Goal: Information Seeking & Learning: Learn about a topic

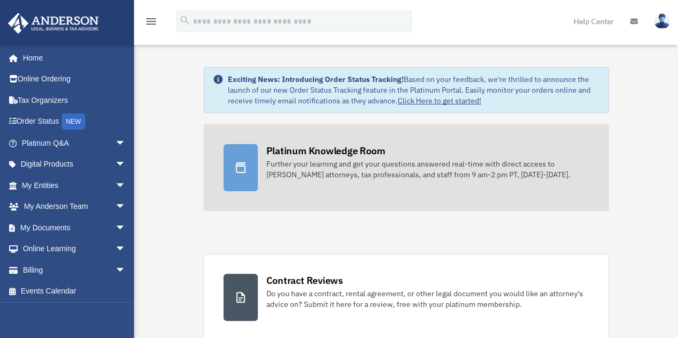
click at [332, 169] on div "Further your learning and get your questions answered real-time with direct acc…" at bounding box center [427, 169] width 323 height 21
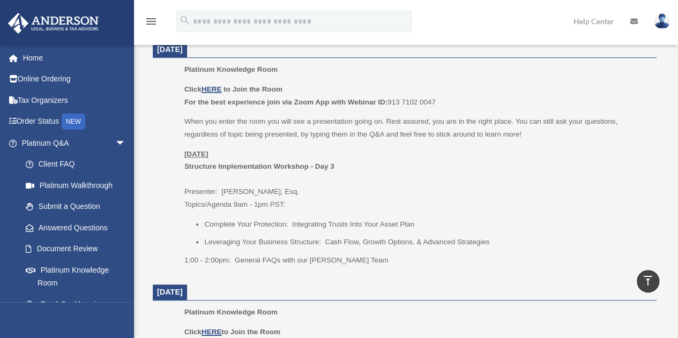
scroll to position [482, 0]
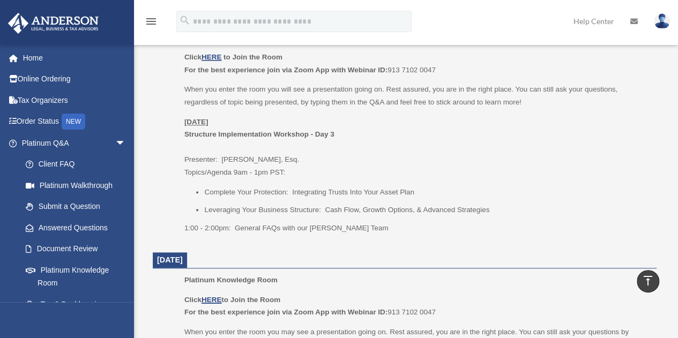
click at [215, 52] on p "Click HERE to Join the Room For the best experience join via Zoom App with Webi…" at bounding box center [416, 63] width 465 height 25
click at [216, 54] on u "HERE" at bounding box center [212, 57] width 20 height 8
